Goal: Navigation & Orientation: Find specific page/section

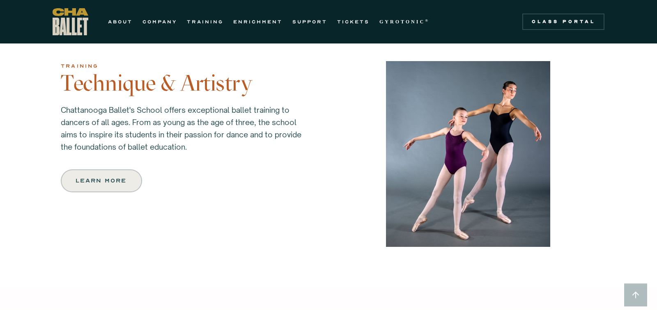
scroll to position [774, 0]
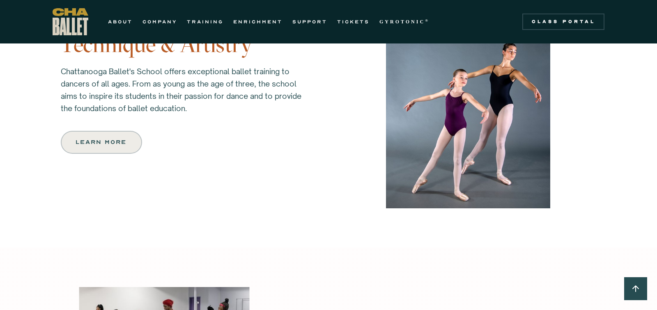
click at [443, 233] on body "ABOUT COMPANY TRAINING ENRICHMENT SUPPORT TICKETS GYROTONIC ® Information Style…" at bounding box center [328, 155] width 657 height 1858
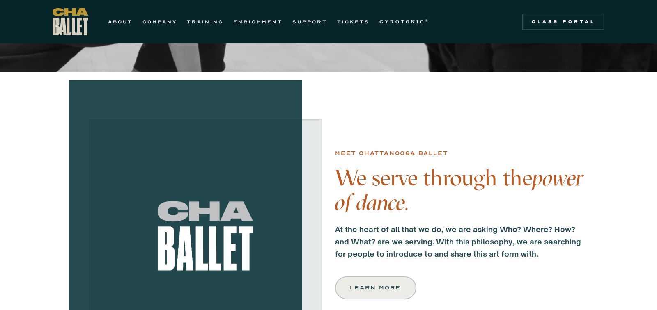
scroll to position [0, 0]
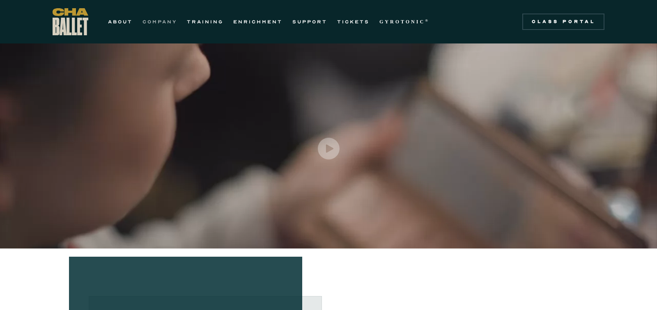
click at [154, 21] on link "COMPANY" at bounding box center [159, 22] width 34 height 10
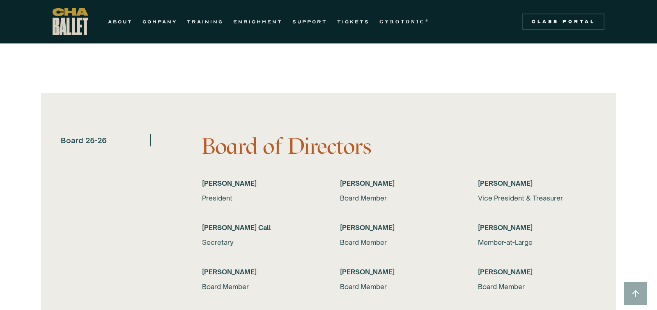
scroll to position [1825, 0]
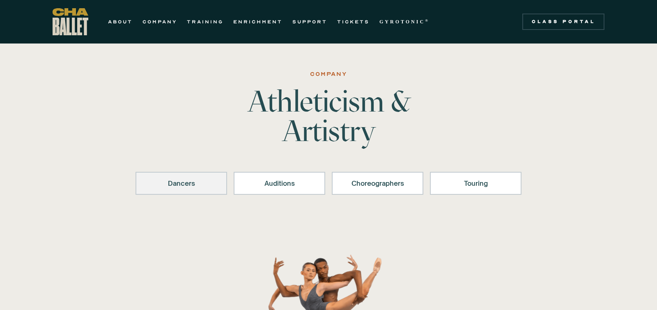
click at [195, 181] on div "Dancers" at bounding box center [181, 184] width 70 height 10
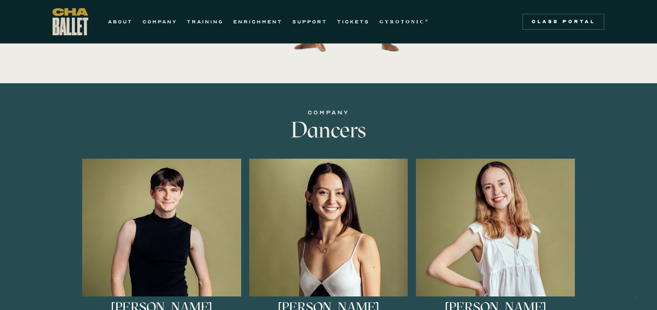
scroll to position [362, 0]
